Goal: Task Accomplishment & Management: Manage account settings

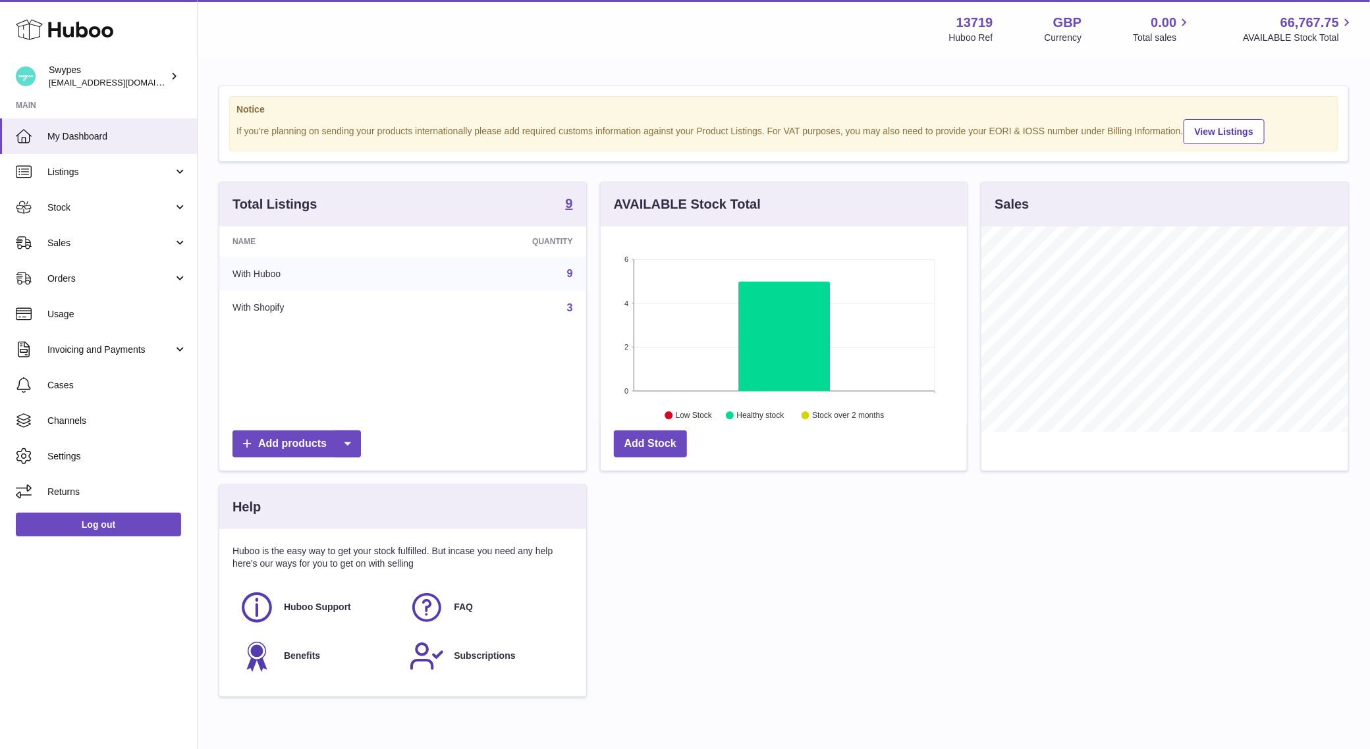
scroll to position [205, 367]
click at [163, 248] on span "Sales" at bounding box center [110, 243] width 126 height 13
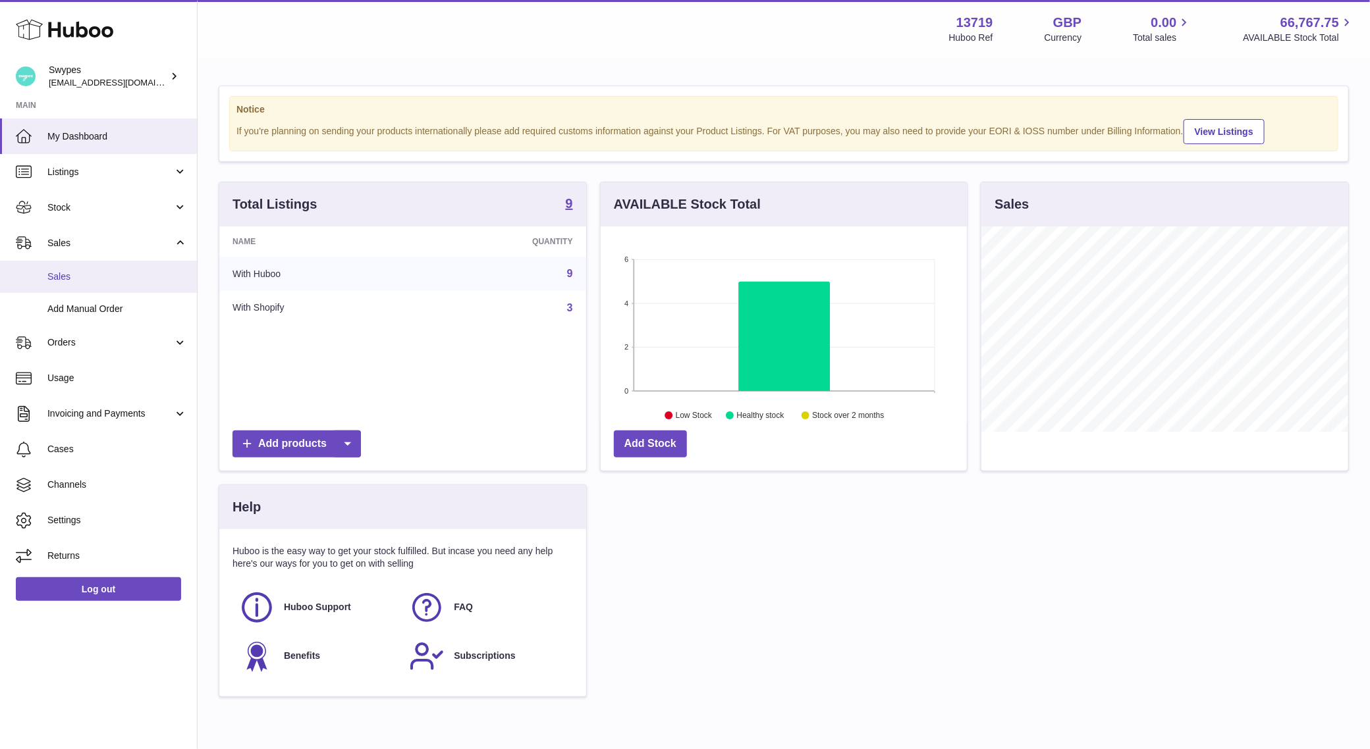
click at [151, 282] on span "Sales" at bounding box center [117, 277] width 140 height 13
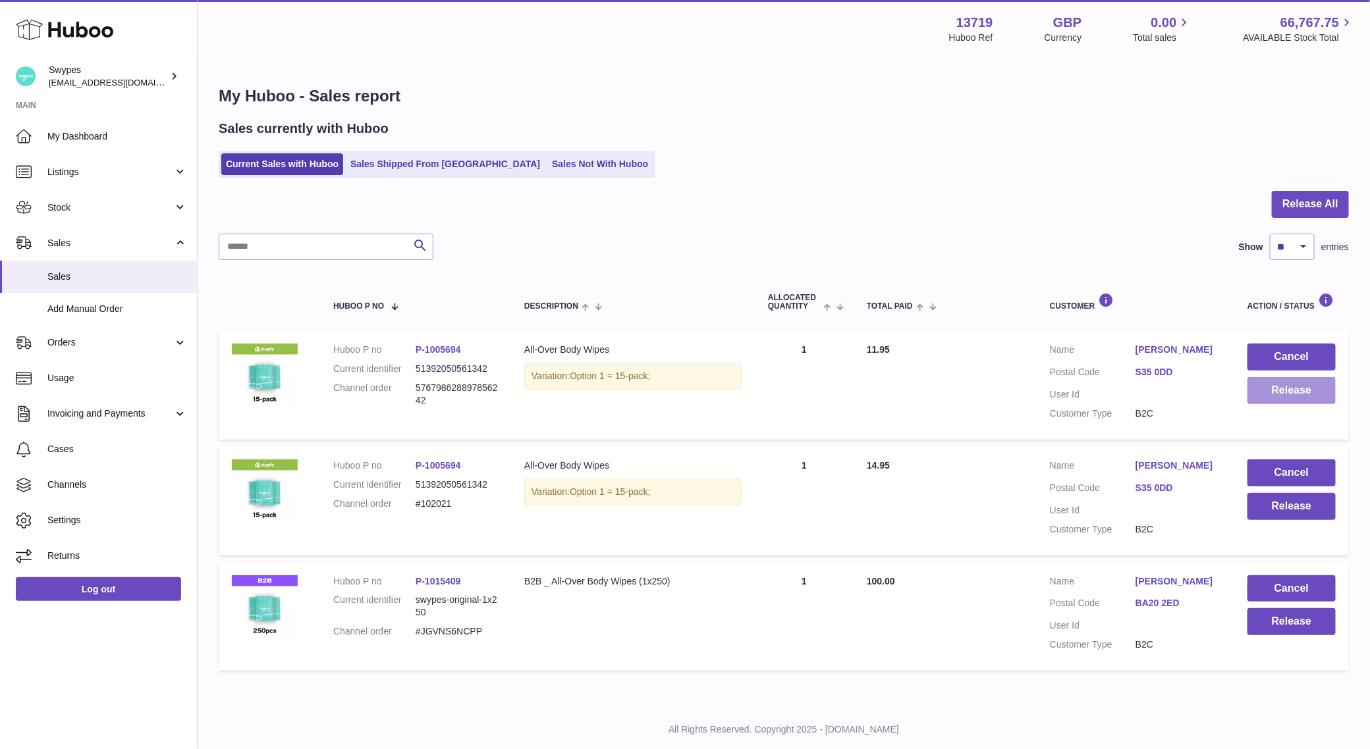
click at [1310, 394] on button "Release" at bounding box center [1291, 390] width 88 height 27
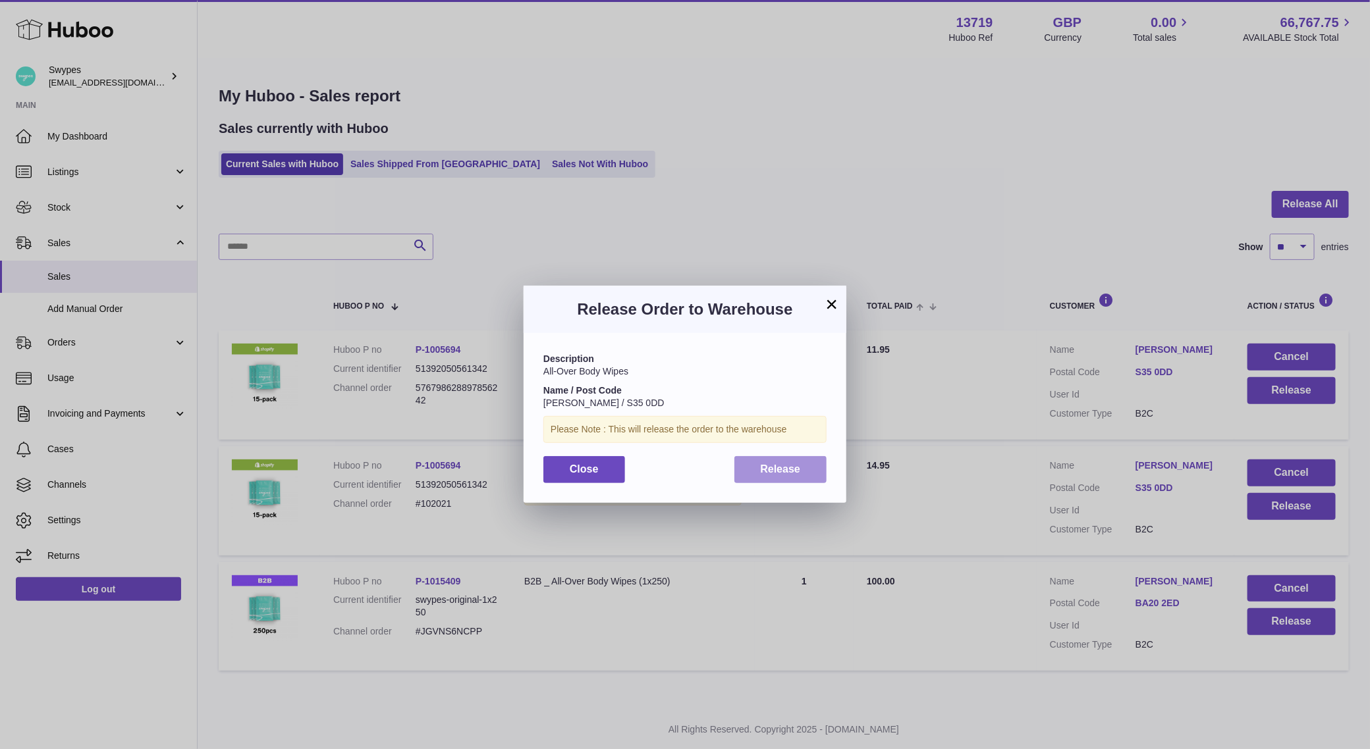
click at [810, 463] on button "Release" at bounding box center [780, 469] width 93 height 27
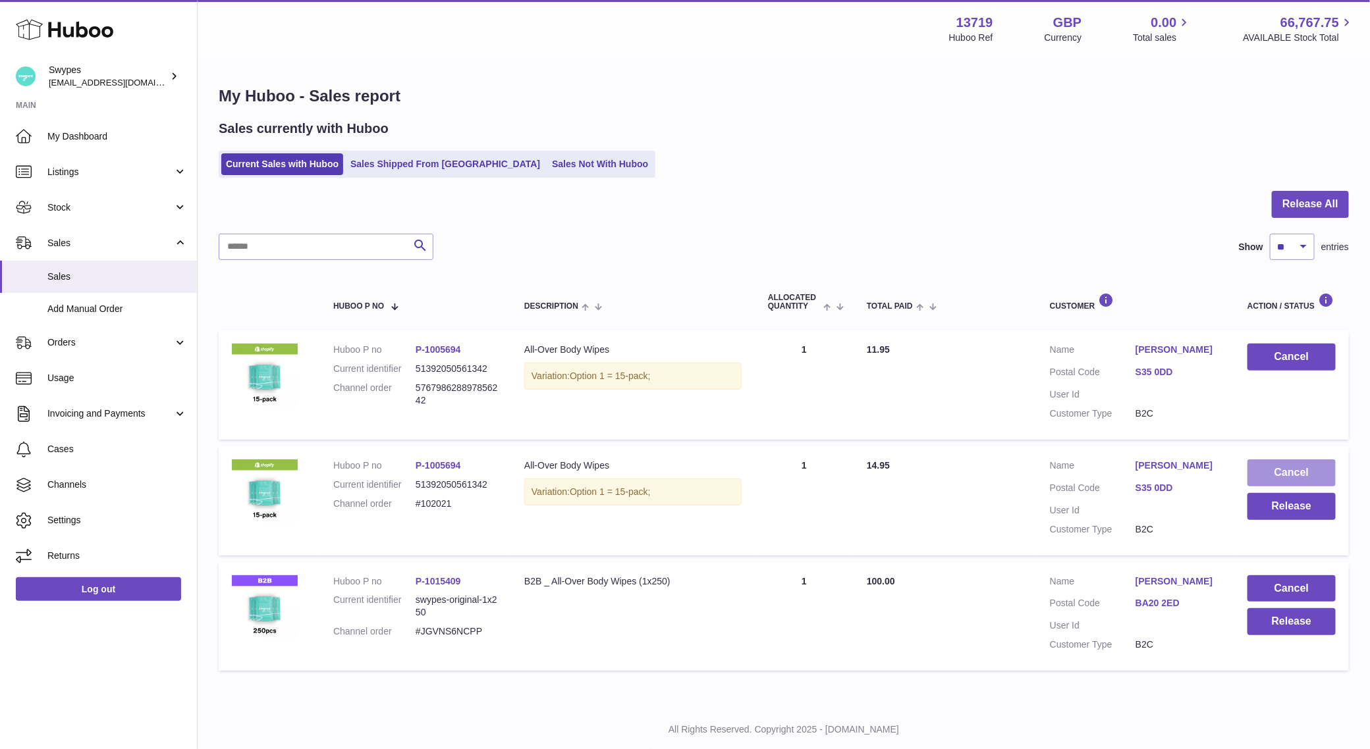
click at [1290, 487] on button "Cancel" at bounding box center [1291, 473] width 88 height 27
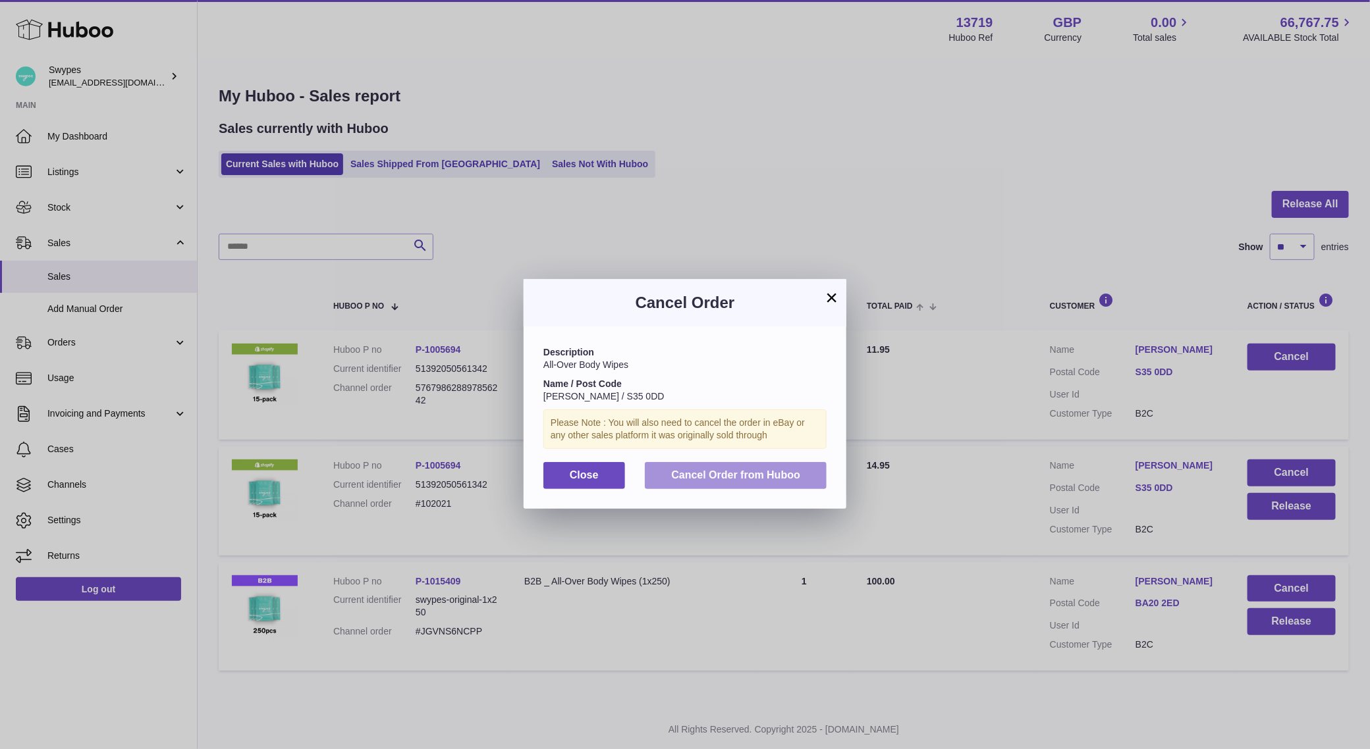
click at [707, 472] on span "Cancel Order from Huboo" at bounding box center [735, 474] width 129 height 11
